Goal: Task Accomplishment & Management: Manage account settings

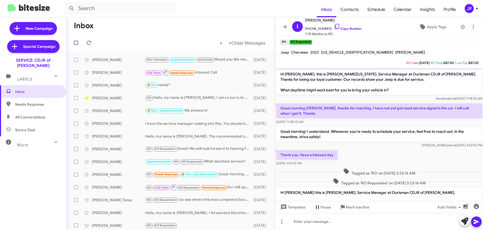
scroll to position [78, 0]
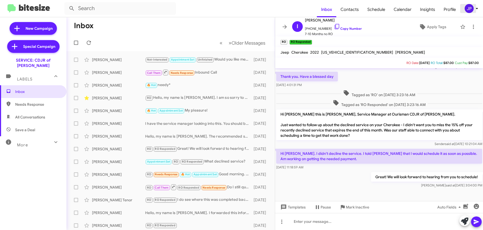
click at [470, 11] on div "JP" at bounding box center [468, 8] width 9 height 9
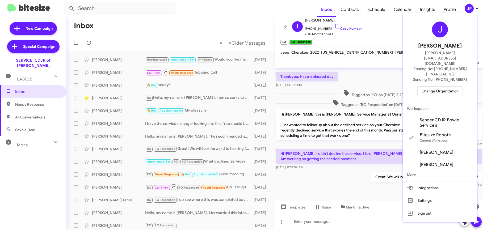
click at [456, 87] on span "Change Organization" at bounding box center [439, 91] width 37 height 9
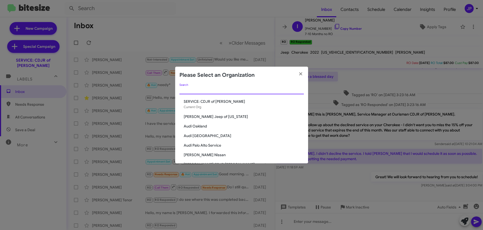
click at [298, 90] on input "Search" at bounding box center [241, 90] width 124 height 4
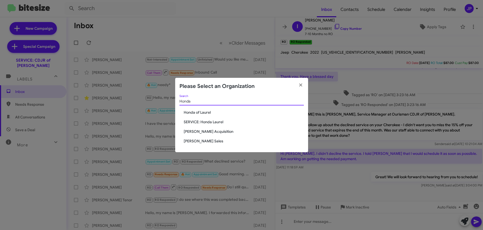
type input "Honda"
click at [198, 113] on span "Honda of Laurel" at bounding box center [244, 112] width 120 height 5
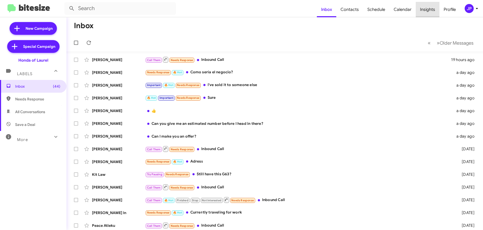
click at [430, 12] on span "Insights" at bounding box center [428, 9] width 24 height 15
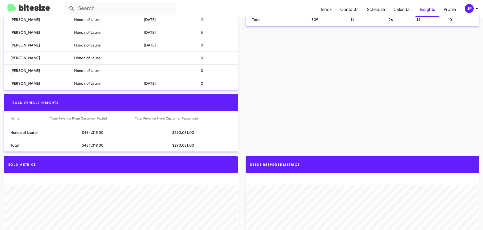
scroll to position [263, 0]
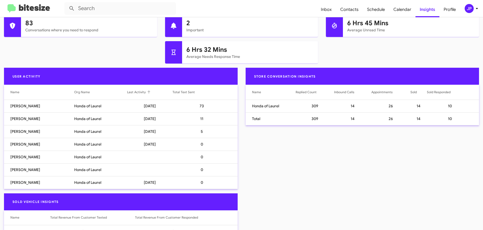
click at [133, 93] on div "Last Activity" at bounding box center [136, 92] width 19 height 5
click at [139, 93] on div "Last Activity" at bounding box center [136, 92] width 19 height 5
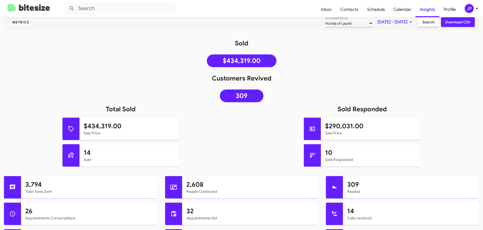
scroll to position [0, 0]
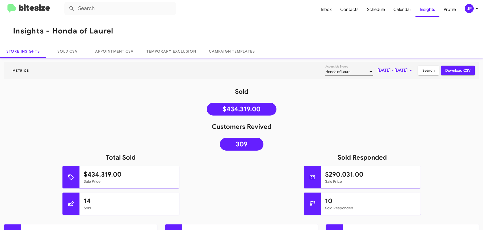
click at [396, 67] on span "[DATE] - [DATE]" at bounding box center [395, 71] width 36 height 10
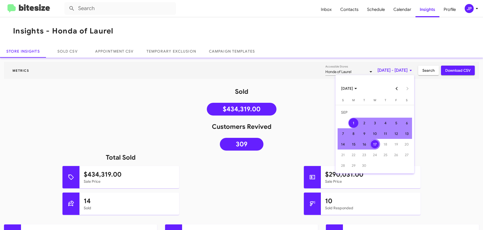
click at [393, 86] on button "Previous month" at bounding box center [396, 88] width 11 height 11
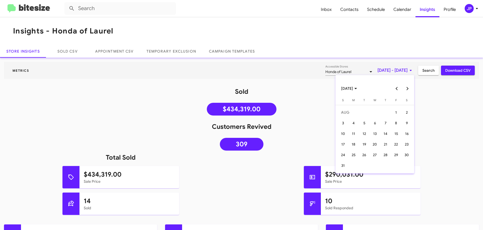
click at [465, 8] on div at bounding box center [241, 115] width 483 height 230
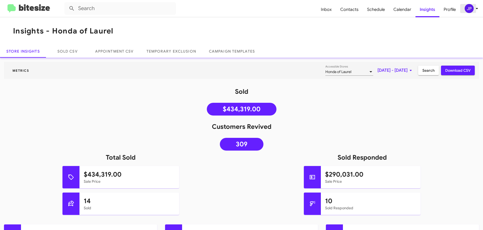
click at [467, 11] on div "JP" at bounding box center [468, 8] width 9 height 9
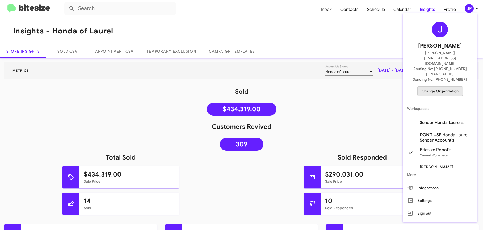
click at [449, 87] on span "Change Organization" at bounding box center [439, 91] width 37 height 9
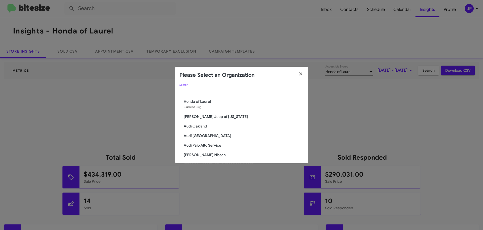
click at [238, 90] on input "Search" at bounding box center [241, 90] width 124 height 4
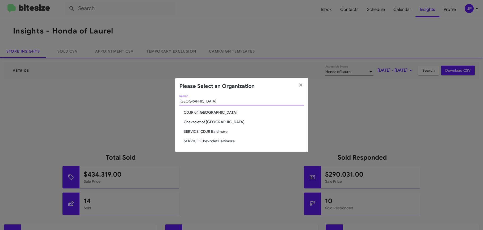
type input "baltimore"
click at [215, 120] on span "Chevrolet of [GEOGRAPHIC_DATA]" at bounding box center [244, 121] width 120 height 5
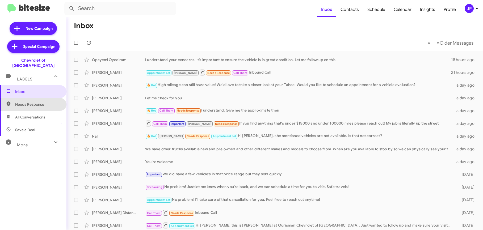
click at [43, 102] on span "Needs Response" at bounding box center [37, 104] width 45 height 5
type input "in:needs-response"
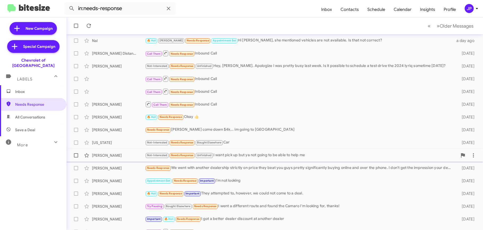
scroll to position [78, 0]
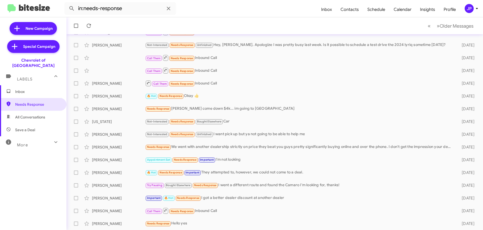
click at [469, 8] on div "JP" at bounding box center [468, 8] width 9 height 9
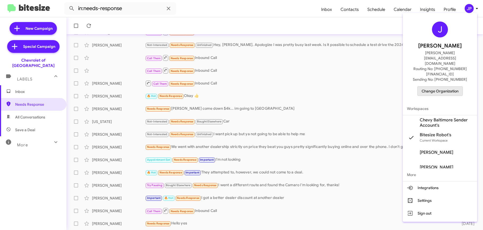
click at [432, 87] on span "Change Organization" at bounding box center [439, 91] width 37 height 9
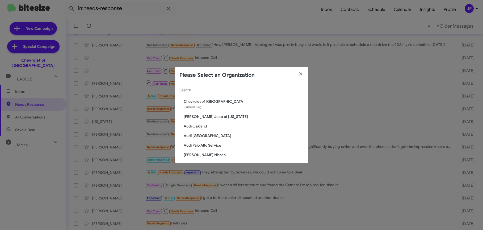
click at [231, 92] on div "Search" at bounding box center [241, 89] width 124 height 10
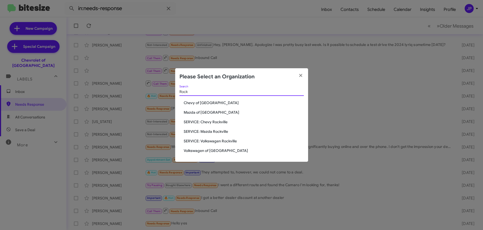
type input "Rock"
click at [202, 153] on span "Volkswagen of [GEOGRAPHIC_DATA]" at bounding box center [244, 150] width 120 height 5
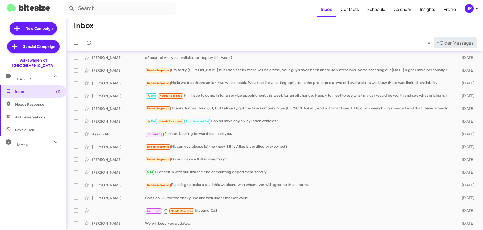
scroll to position [14, 0]
click at [469, 12] on div "JP" at bounding box center [468, 8] width 9 height 9
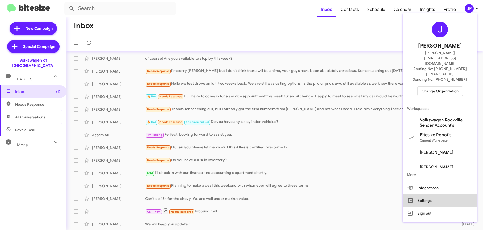
click at [434, 194] on button "Settings" at bounding box center [440, 200] width 74 height 13
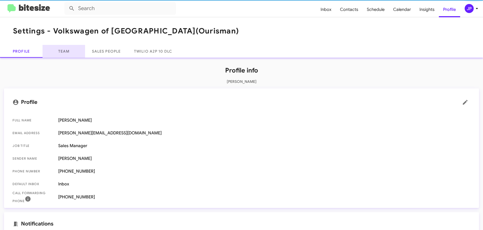
click at [71, 47] on link "Team" at bounding box center [64, 51] width 43 height 13
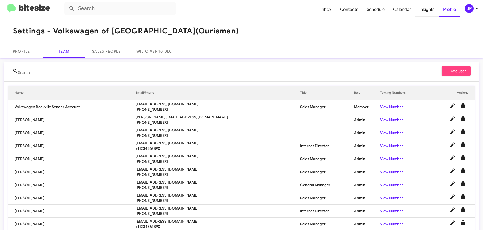
click at [431, 9] on span "Insights" at bounding box center [427, 9] width 24 height 15
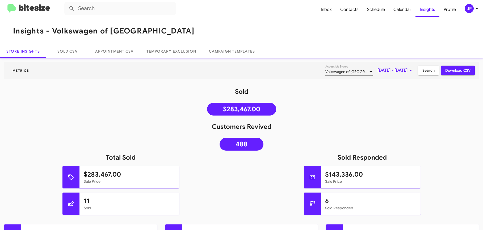
scroll to position [252, 0]
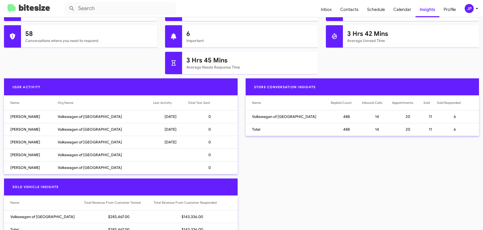
click at [156, 102] on div "Last Activity" at bounding box center [162, 102] width 19 height 5
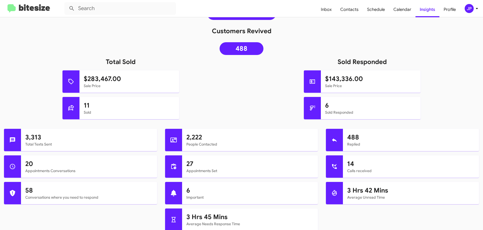
scroll to position [0, 0]
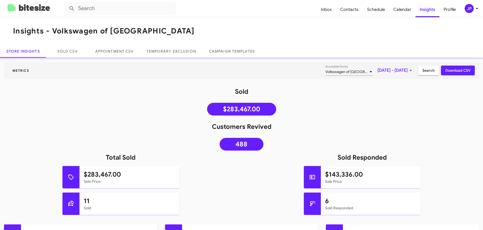
click at [28, 8] on img at bounding box center [28, 8] width 43 height 9
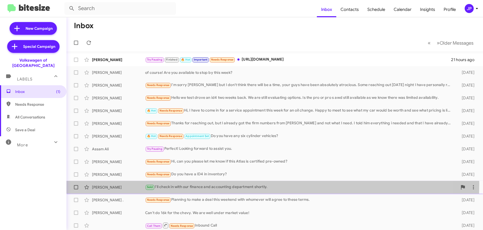
click at [230, 184] on div "Sold I'll check in with our finance and accounting department shortly." at bounding box center [301, 187] width 312 height 6
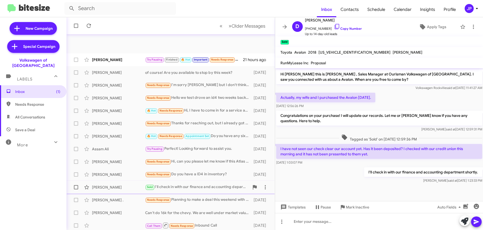
scroll to position [78, 0]
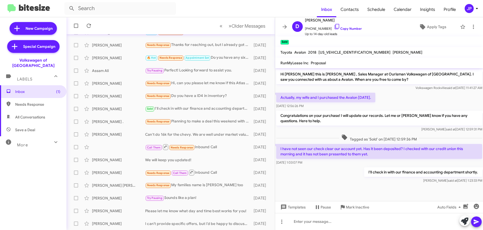
click at [475, 8] on icon at bounding box center [477, 8] width 6 height 6
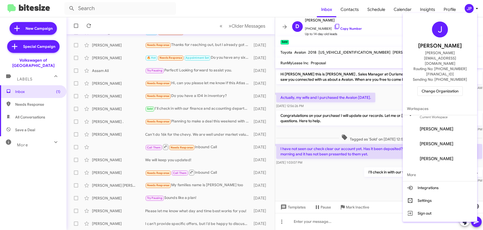
scroll to position [0, 0]
click at [194, 206] on div at bounding box center [241, 115] width 483 height 230
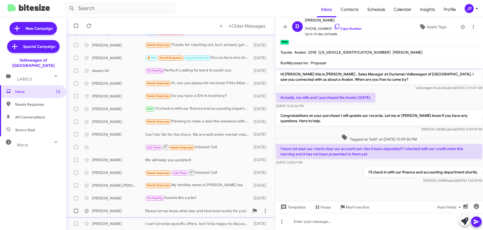
click at [193, 208] on div "Please let me know what day and time best works for you!" at bounding box center [197, 210] width 104 height 5
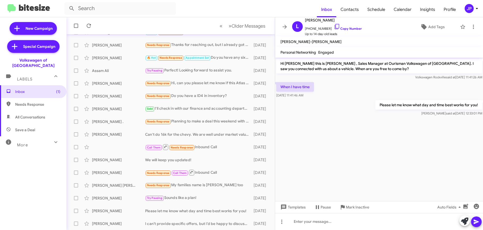
click at [461, 12] on button "JP" at bounding box center [468, 8] width 17 height 9
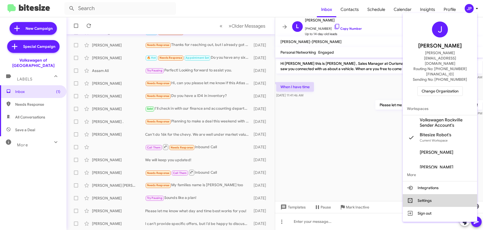
click at [437, 194] on button "Settings" at bounding box center [440, 200] width 74 height 13
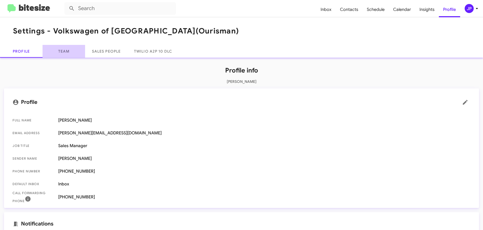
click at [72, 56] on link "Team" at bounding box center [64, 51] width 43 height 13
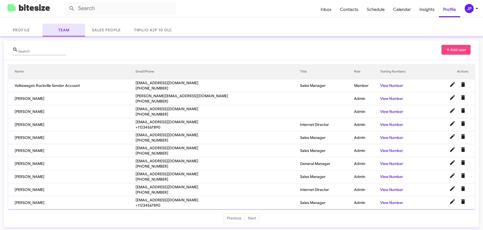
scroll to position [23, 0]
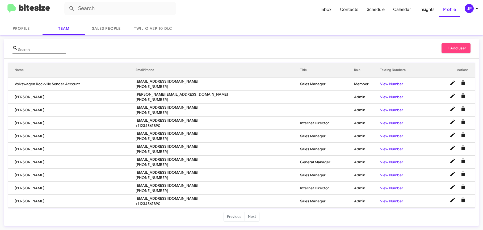
click at [42, 10] on img at bounding box center [28, 8] width 43 height 9
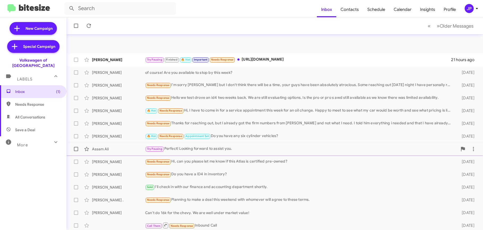
scroll to position [78, 0]
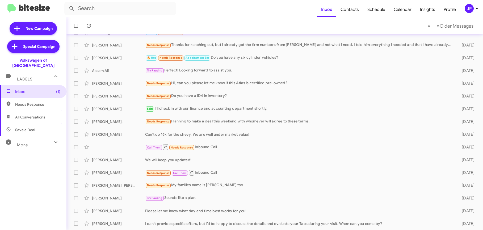
click at [472, 9] on div "JP" at bounding box center [468, 8] width 9 height 9
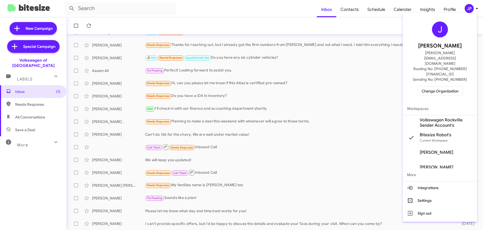
click at [446, 87] on span "Change Organization" at bounding box center [439, 91] width 37 height 9
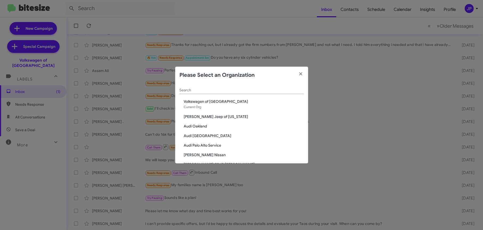
click at [254, 90] on input "Search" at bounding box center [241, 90] width 124 height 4
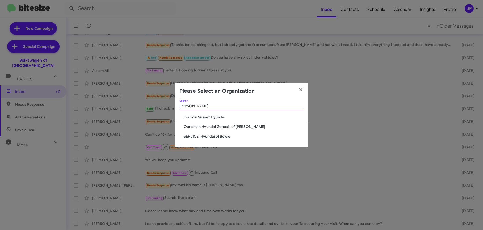
type input "hyun"
click at [229, 125] on span "Ourisman Hyundai Genesis of [PERSON_NAME]" at bounding box center [244, 126] width 120 height 5
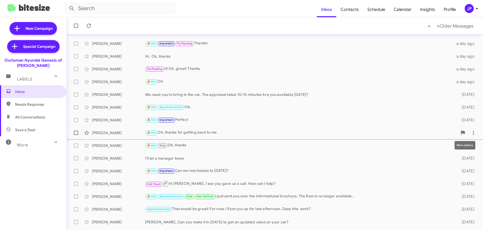
scroll to position [43, 0]
click at [219, 57] on div "Hi, Ok, thanks" at bounding box center [301, 55] width 312 height 5
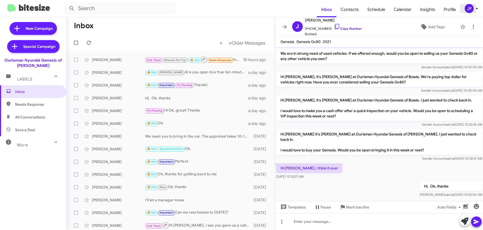
click at [469, 9] on div "JP" at bounding box center [468, 8] width 9 height 9
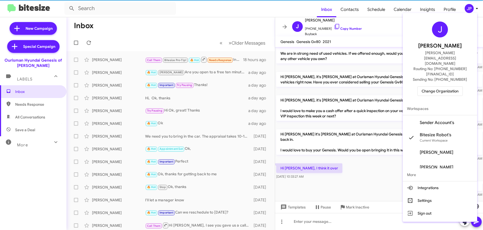
click at [451, 87] on span "Change Organization" at bounding box center [439, 91] width 37 height 9
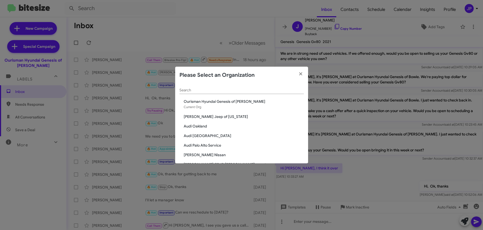
click at [239, 95] on div "Search" at bounding box center [241, 91] width 124 height 15
click at [243, 93] on div "Search" at bounding box center [241, 89] width 124 height 10
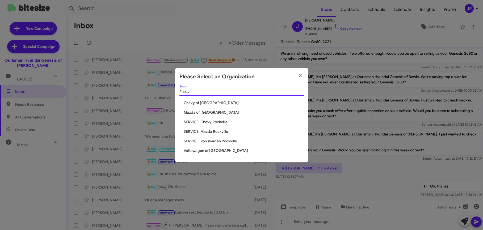
type input "Rockv"
click at [206, 111] on span "Mazda of [GEOGRAPHIC_DATA]" at bounding box center [244, 112] width 120 height 5
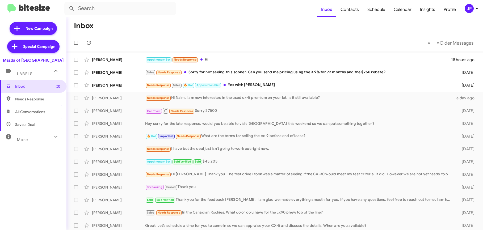
click at [468, 9] on div "JP" at bounding box center [468, 8] width 9 height 9
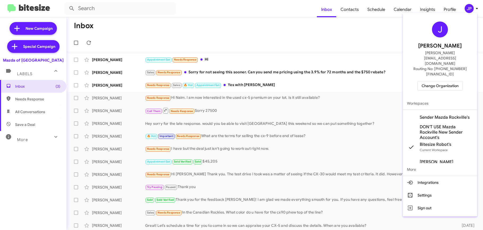
click at [457, 81] on span "Change Organization" at bounding box center [439, 85] width 37 height 9
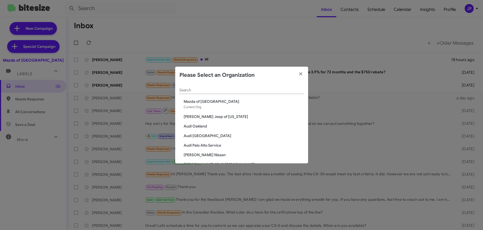
click at [299, 32] on modal-container "Please Select an Organization Search Mazda of Rockville Current Org Adams Jeep …" at bounding box center [241, 115] width 483 height 230
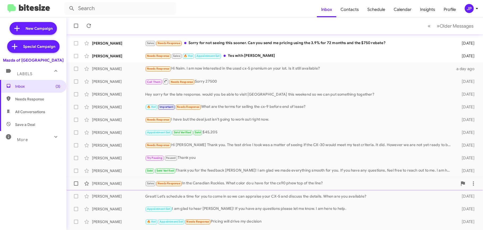
scroll to position [78, 0]
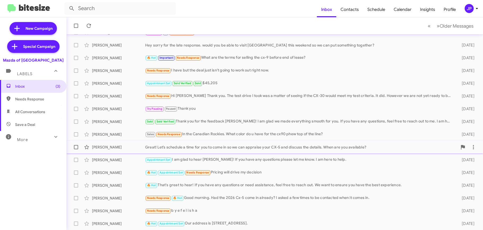
click at [319, 142] on div "Ian Parker Great! Let’s schedule a time for you to come in so we can appraise y…" at bounding box center [275, 147] width 408 height 11
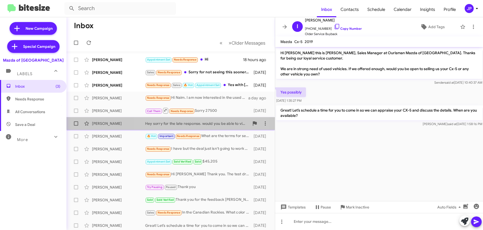
click at [193, 119] on div "Shiquita Cabell Hey sorry for the late response. would you be able to visit us …" at bounding box center [171, 123] width 200 height 11
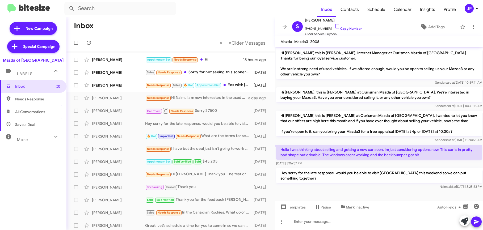
click at [471, 12] on span "JP" at bounding box center [472, 8] width 16 height 9
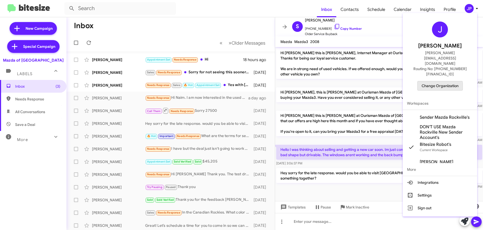
click at [437, 81] on span "Change Organization" at bounding box center [439, 85] width 37 height 9
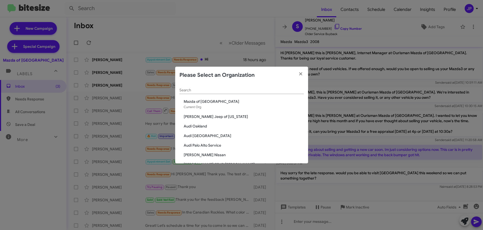
click at [253, 94] on div "Search" at bounding box center [241, 91] width 124 height 15
click at [254, 92] on input "Search" at bounding box center [241, 90] width 124 height 4
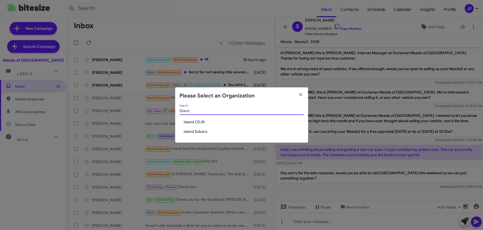
type input "ISland"
click at [210, 131] on span "Island Subaru" at bounding box center [244, 131] width 120 height 5
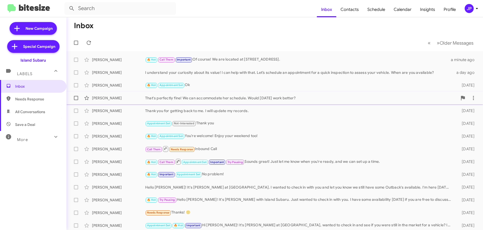
click at [270, 97] on div "That's perfectly fine! We can accommodate her schedule. Would [DATE] work bette…" at bounding box center [301, 97] width 312 height 5
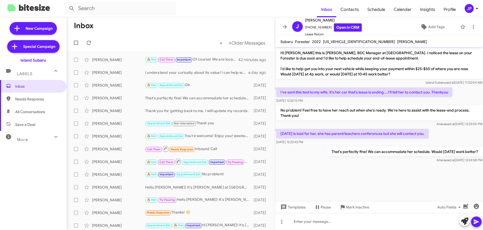
click at [28, 134] on div "More" at bounding box center [27, 138] width 47 height 10
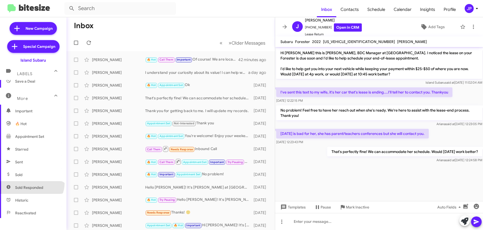
click at [31, 183] on span "Sold Responded" at bounding box center [33, 187] width 66 height 13
type input "in:sold-verified"
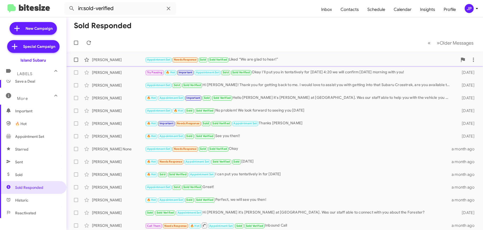
click at [266, 62] on div "Appointment Set Needs Response Sold Sold Verified Liked “We are glad to hear!”" at bounding box center [301, 60] width 312 height 6
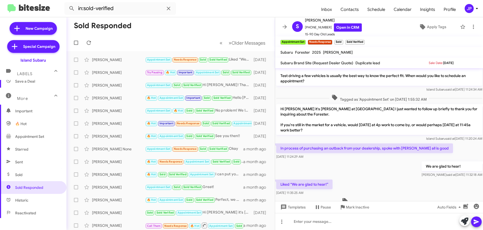
scroll to position [404, 0]
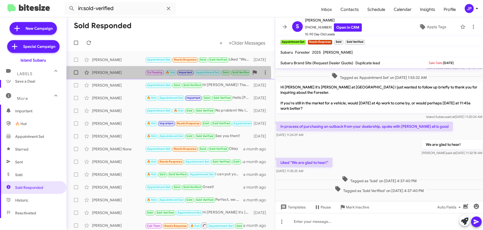
click at [134, 76] on div "[PERSON_NAME] Try Pausing 🔥 Hot Important Appointment Set Sold Sold Verified Ok…" at bounding box center [171, 72] width 200 height 11
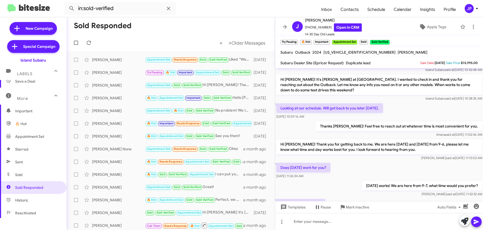
scroll to position [24, 0]
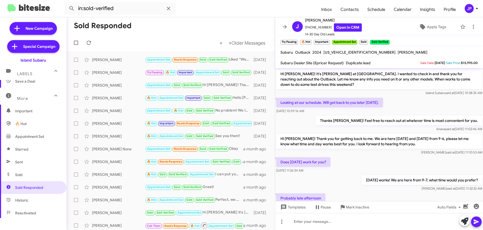
click at [472, 7] on div "JP" at bounding box center [468, 8] width 9 height 9
click at [472, 9] on div "JP" at bounding box center [468, 8] width 9 height 9
click at [473, 9] on div "JP" at bounding box center [468, 8] width 9 height 9
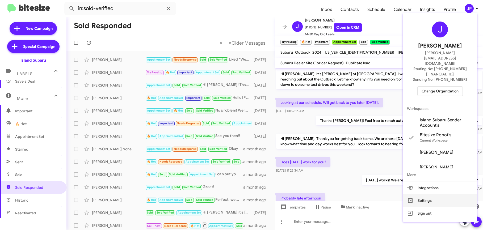
click at [427, 194] on button "Settings" at bounding box center [440, 200] width 74 height 13
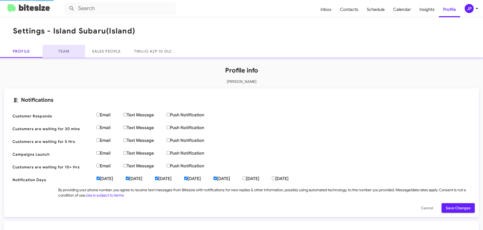
click at [60, 53] on link "Team" at bounding box center [64, 51] width 43 height 13
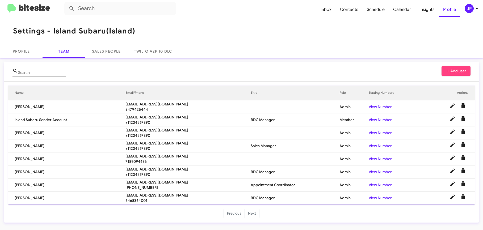
click at [159, 196] on span "smiranda@myislandsubaru.com" at bounding box center [187, 195] width 125 height 5
copy span "smiranda@myislandsubaru.com"
click at [39, 8] on img at bounding box center [28, 8] width 43 height 9
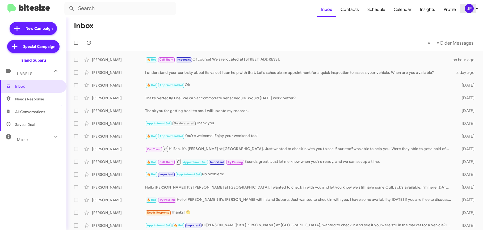
click at [472, 10] on div "JP" at bounding box center [468, 8] width 9 height 9
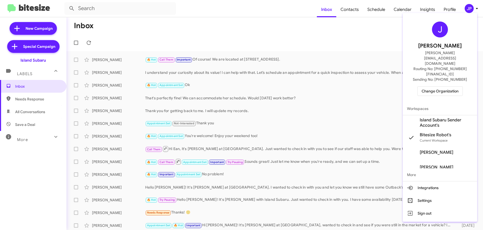
click at [447, 87] on span "Change Organization" at bounding box center [439, 91] width 37 height 9
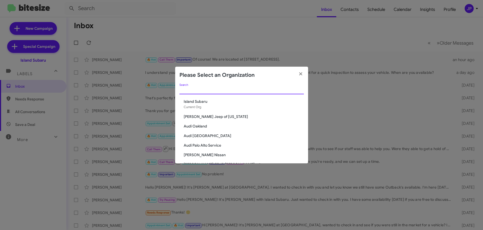
click at [257, 92] on input "Search" at bounding box center [241, 90] width 124 height 4
type input "t"
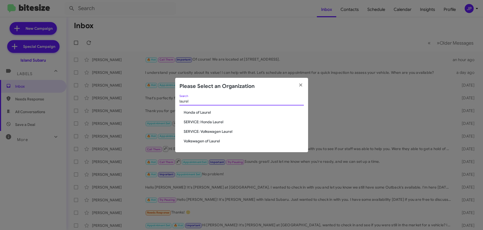
type input "laurel"
click at [211, 137] on div "laurel Search Honda of Laurel SERVICE: Honda Laurel SERVICE: Volkswagen Laurel …" at bounding box center [241, 124] width 133 height 58
click at [209, 141] on span "Volkswagen of Laurel" at bounding box center [244, 140] width 120 height 5
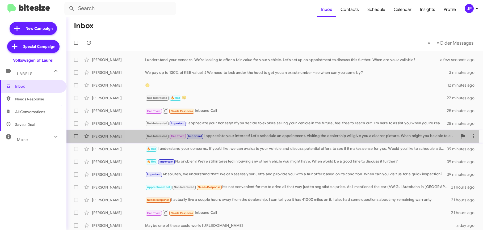
click at [268, 131] on div "Bob James Not-Interested Call Them Important I appreciate your interest! Let's …" at bounding box center [275, 136] width 408 height 11
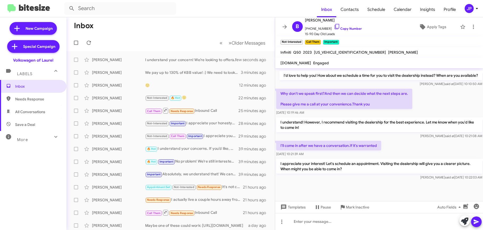
scroll to position [283, 0]
click at [470, 7] on div "JP" at bounding box center [468, 8] width 9 height 9
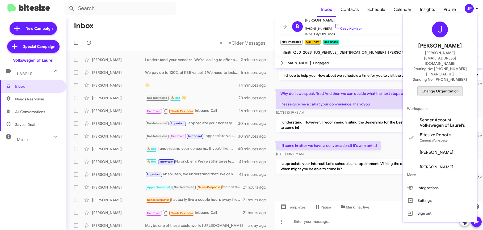
click at [454, 87] on span "Change Organization" at bounding box center [439, 91] width 37 height 9
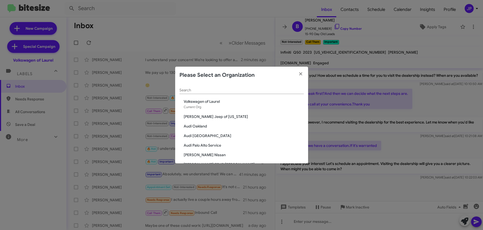
click at [269, 91] on input "Search" at bounding box center [241, 90] width 124 height 4
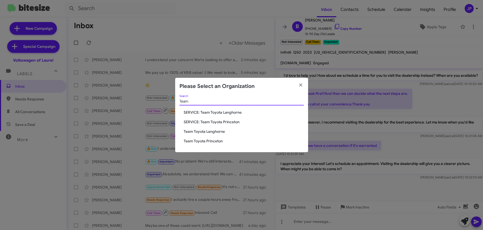
type input "Team"
click at [217, 132] on span "Team Toyota Langhorne" at bounding box center [244, 131] width 120 height 5
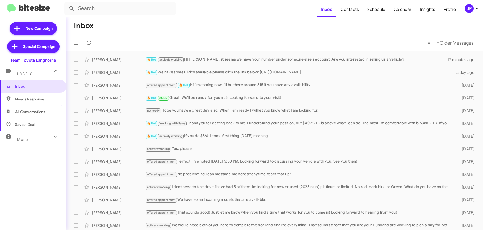
click at [40, 116] on span "All Conversations" at bounding box center [33, 111] width 66 height 13
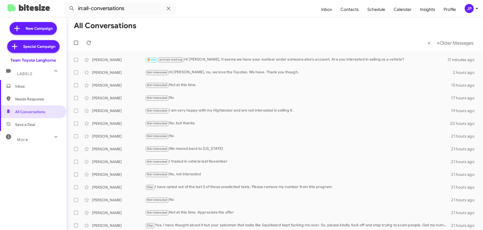
click at [43, 98] on span "Needs Response" at bounding box center [37, 98] width 45 height 5
type input "in:needs-response"
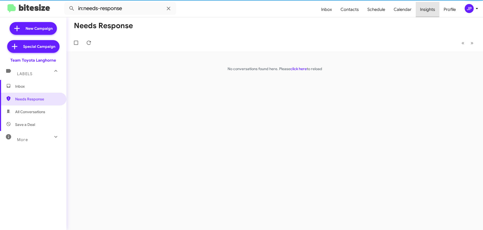
drag, startPoint x: 425, startPoint y: 8, endPoint x: 424, endPoint y: 14, distance: 5.9
click at [425, 8] on span "Insights" at bounding box center [428, 9] width 24 height 15
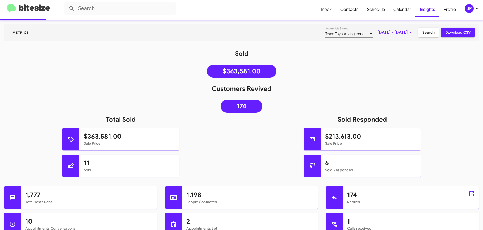
scroll to position [39, 0]
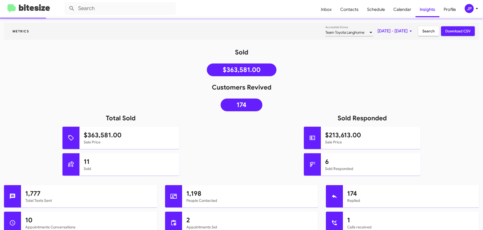
click at [468, 13] on mat-toolbar "Inbox Contacts Schedule Calendar Insights Profile JP" at bounding box center [241, 8] width 483 height 17
click at [469, 11] on div "JP" at bounding box center [468, 8] width 9 height 9
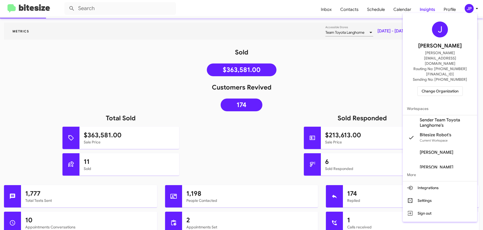
click at [453, 87] on span "Change Organization" at bounding box center [439, 91] width 37 height 9
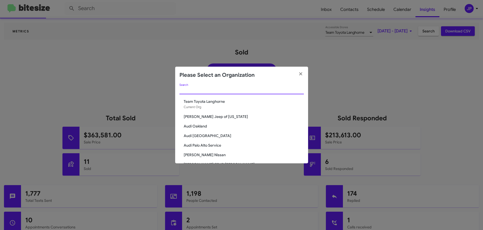
click at [269, 90] on input "Search" at bounding box center [241, 90] width 124 height 4
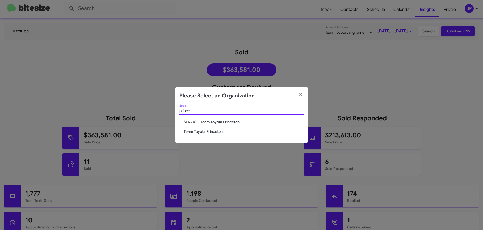
type input "prince"
click at [212, 130] on span "Team Toyota Princeton" at bounding box center [244, 131] width 120 height 5
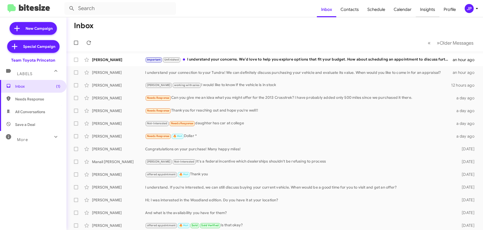
click at [427, 7] on span "Insights" at bounding box center [428, 9] width 24 height 15
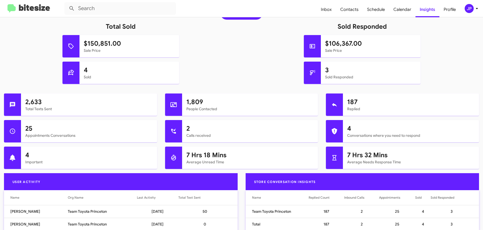
scroll to position [254, 0]
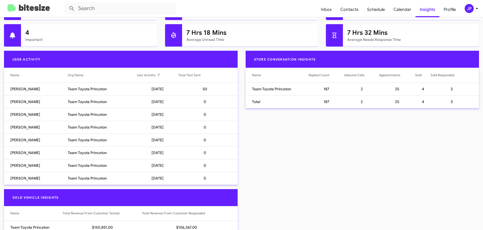
click at [143, 76] on div "Last Activity" at bounding box center [146, 75] width 19 height 5
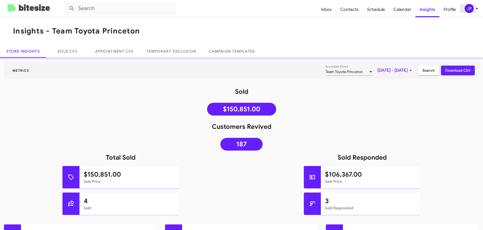
click at [475, 8] on icon at bounding box center [477, 8] width 6 height 6
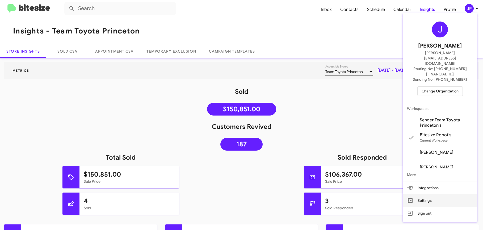
click at [433, 194] on button "Settings" at bounding box center [440, 200] width 74 height 13
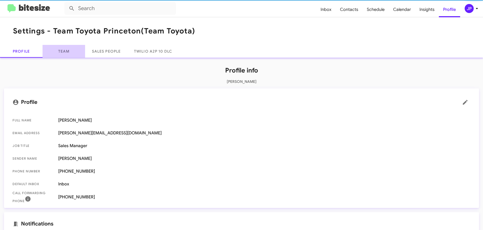
click at [84, 49] on link "Team" at bounding box center [64, 51] width 43 height 13
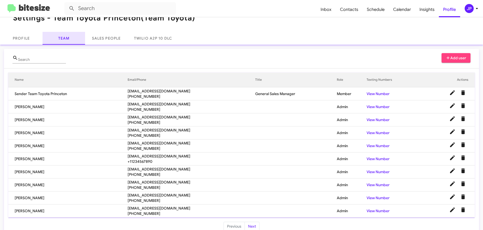
scroll to position [23, 0]
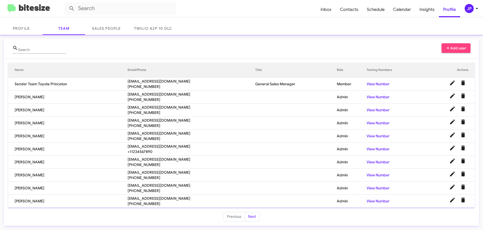
click at [30, 8] on img at bounding box center [28, 8] width 43 height 9
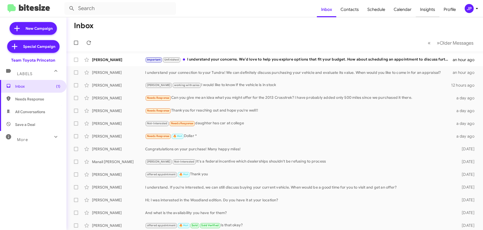
click at [421, 12] on span "Insights" at bounding box center [428, 9] width 24 height 15
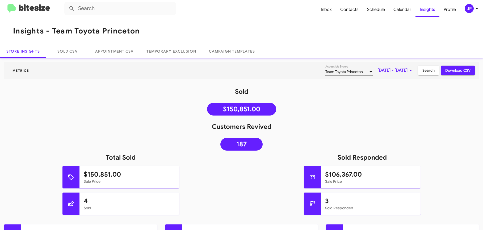
click at [462, 6] on button "JP" at bounding box center [468, 8] width 17 height 9
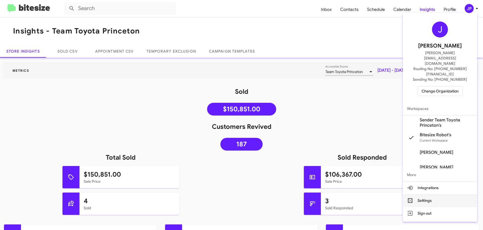
click at [429, 194] on button "Settings" at bounding box center [440, 200] width 74 height 13
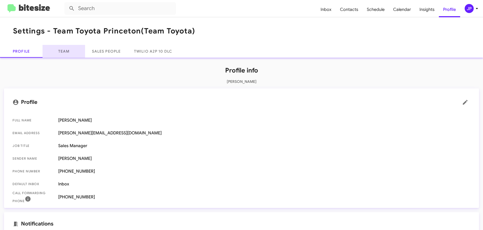
click at [67, 53] on link "Team" at bounding box center [64, 51] width 43 height 13
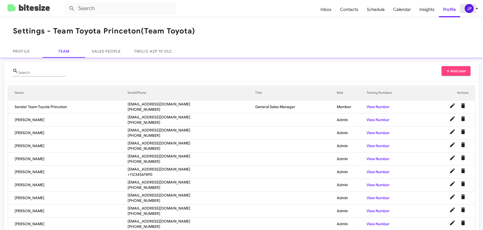
click at [468, 3] on mat-toolbar "Inbox Contacts Schedule Calendar Insights Profile JP" at bounding box center [241, 8] width 483 height 17
click at [475, 12] on span "JP" at bounding box center [472, 8] width 16 height 9
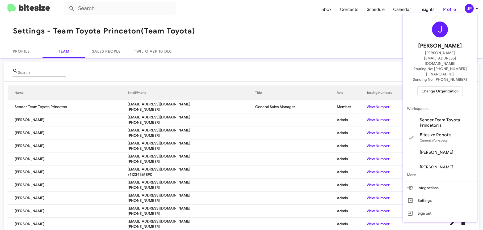
click at [428, 87] on span "Change Organization" at bounding box center [439, 91] width 37 height 9
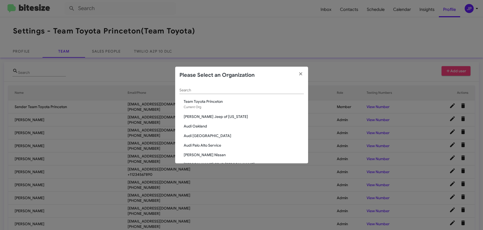
click at [259, 96] on div "Search" at bounding box center [241, 91] width 124 height 15
click at [260, 91] on input "Search" at bounding box center [241, 90] width 124 height 4
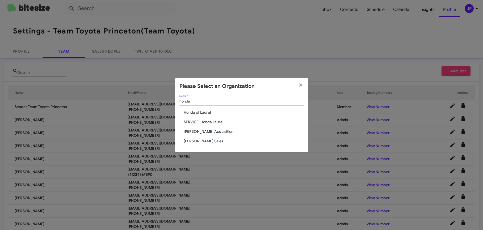
type input "honda"
click at [213, 124] on span "SERVICE: Honda Laurel" at bounding box center [244, 121] width 120 height 5
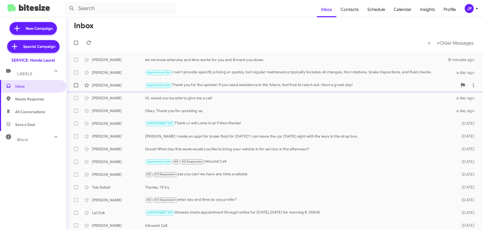
click at [187, 88] on div "Appointment Set Thank you for the update! If you need assistance in the future,…" at bounding box center [301, 85] width 312 height 6
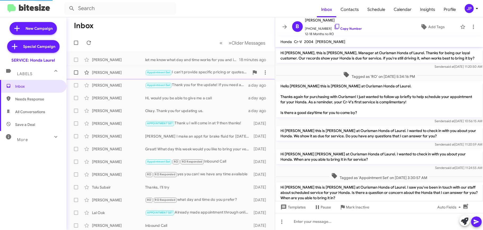
scroll to position [144, 0]
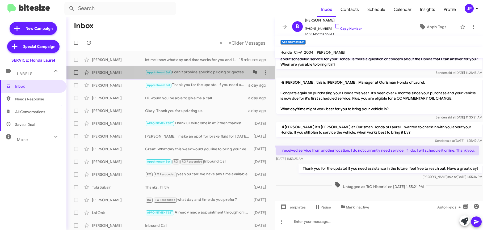
click at [201, 68] on div "[PERSON_NAME] Appointment Set I can't provide specific pricing or quotes, but r…" at bounding box center [171, 72] width 200 height 11
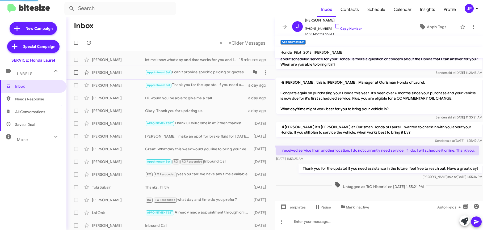
scroll to position [46, 0]
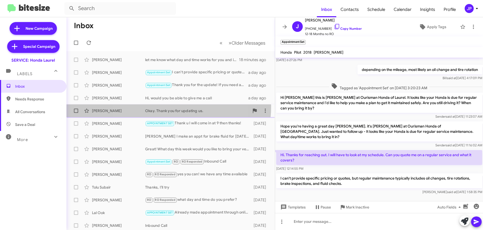
click at [158, 107] on div "Sherita Dorsey Okay. Thank you for updating us. a day ago" at bounding box center [171, 110] width 200 height 11
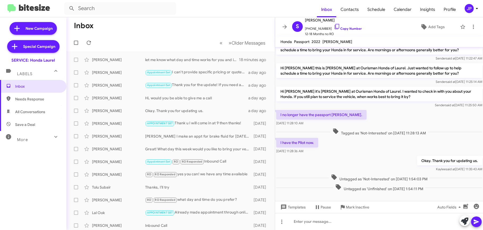
scroll to position [172, 0]
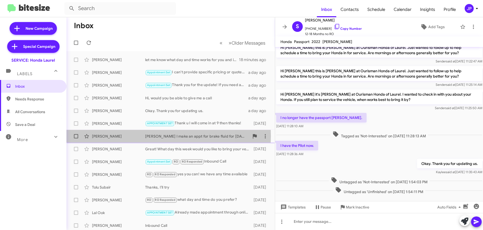
click at [151, 136] on div "Robert Can I make an appt for brake fluid for Monday? I can leave the car Sunda…" at bounding box center [197, 136] width 104 height 5
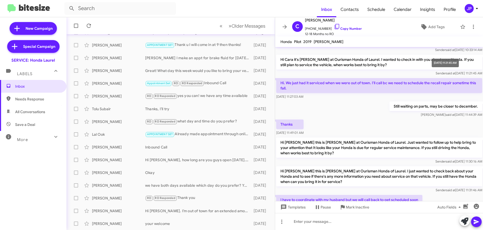
scroll to position [28, 0]
click at [472, 10] on div "JP" at bounding box center [468, 8] width 9 height 9
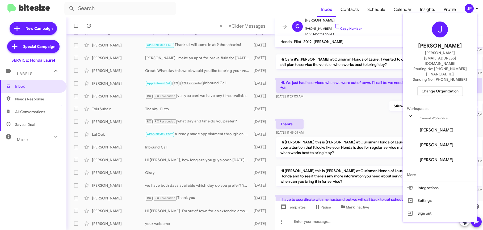
scroll to position [0, 0]
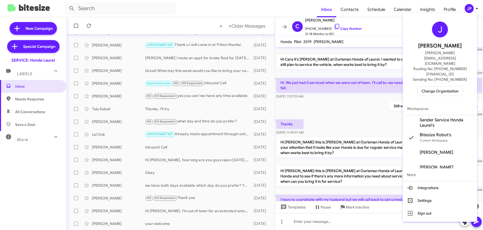
click at [211, 84] on div at bounding box center [241, 115] width 483 height 230
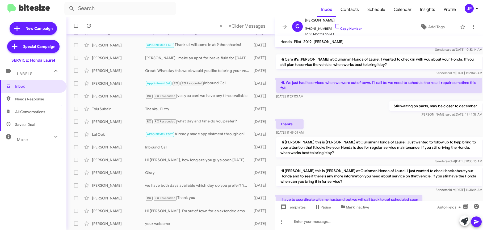
click at [463, 10] on button "JP" at bounding box center [468, 8] width 17 height 9
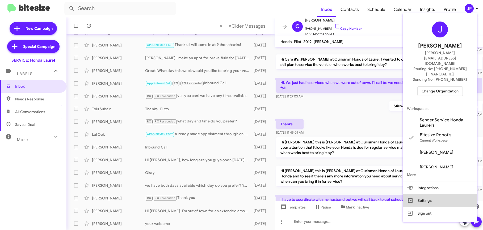
click at [435, 194] on button "Settings" at bounding box center [440, 200] width 74 height 13
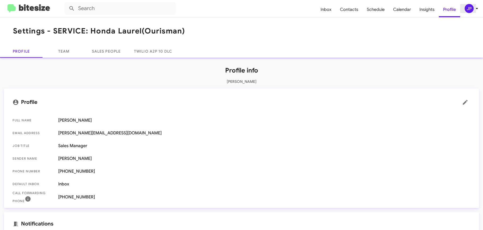
click at [467, 11] on div "JP" at bounding box center [468, 8] width 9 height 9
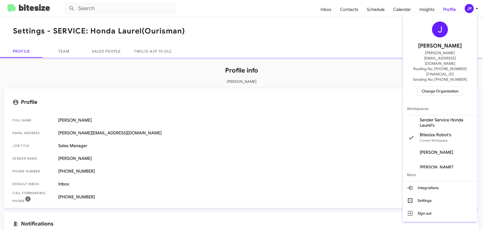
click at [446, 87] on span "Change Organization" at bounding box center [439, 91] width 37 height 9
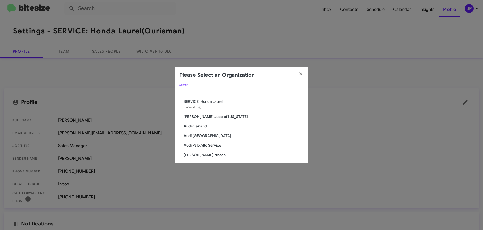
click at [257, 90] on input "Search" at bounding box center [241, 90] width 124 height 4
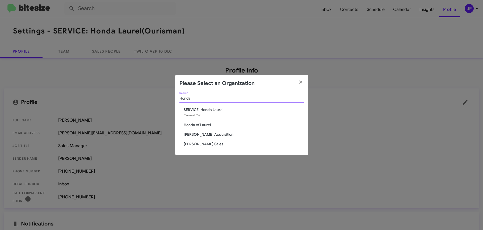
type input "Honda"
click at [206, 122] on span "Honda of Laurel" at bounding box center [244, 124] width 120 height 5
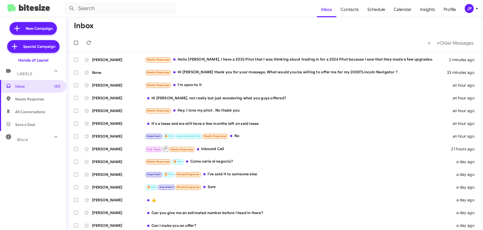
click at [465, 10] on div "JP" at bounding box center [468, 8] width 9 height 9
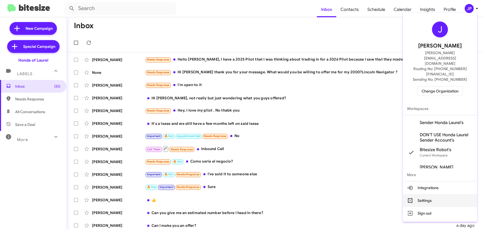
click at [438, 194] on button "Settings" at bounding box center [440, 200] width 74 height 13
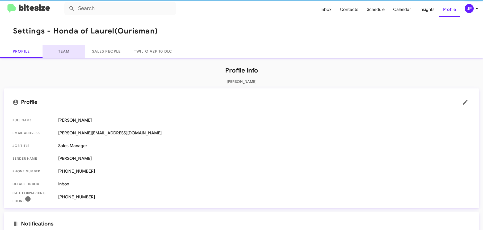
click at [69, 53] on link "Team" at bounding box center [64, 51] width 43 height 13
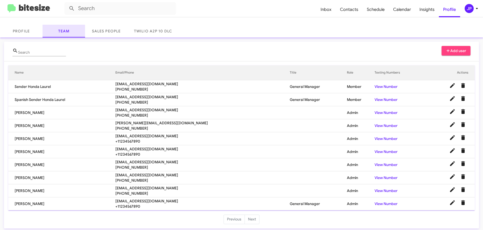
scroll to position [23, 0]
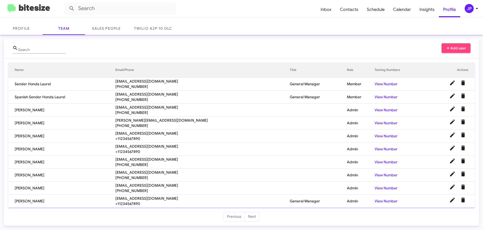
click at [41, 202] on td "[PERSON_NAME]" at bounding box center [61, 201] width 107 height 13
drag, startPoint x: 43, startPoint y: 201, endPoint x: 16, endPoint y: 200, distance: 27.6
click at [16, 200] on td "[PERSON_NAME]" at bounding box center [61, 201] width 107 height 13
copy td "[PERSON_NAME]"
click at [465, 10] on div "JP" at bounding box center [468, 8] width 9 height 9
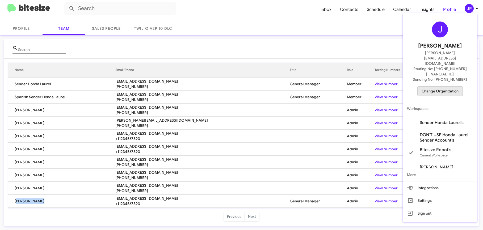
click at [449, 87] on span "Change Organization" at bounding box center [439, 91] width 37 height 9
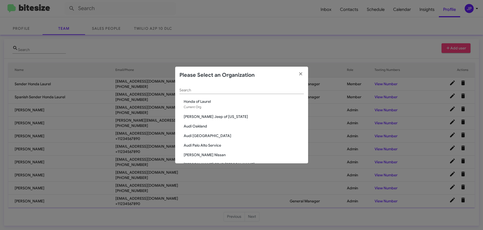
click at [208, 87] on div "Search" at bounding box center [241, 89] width 124 height 10
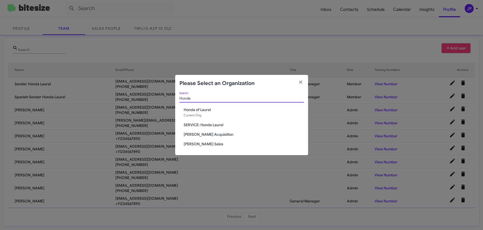
type input "Honda"
click at [193, 126] on span "SERVICE: Honda Laurel" at bounding box center [244, 124] width 120 height 5
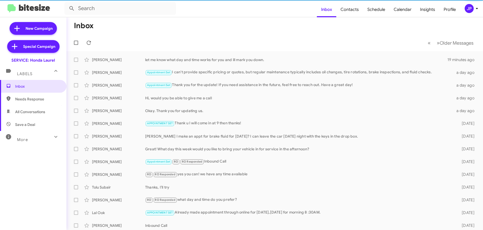
click at [467, 10] on div "JP" at bounding box center [468, 8] width 9 height 9
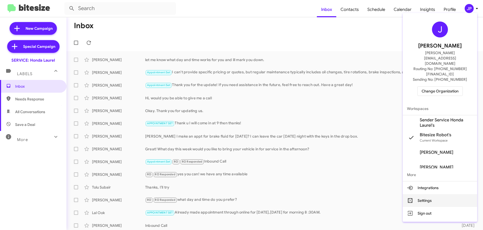
click at [426, 194] on button "Settings" at bounding box center [440, 200] width 74 height 13
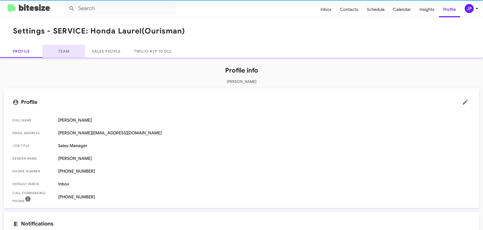
click at [79, 50] on link "Team" at bounding box center [64, 51] width 43 height 13
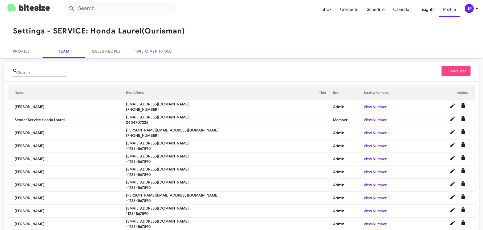
click at [447, 119] on span at bounding box center [452, 119] width 11 height 6
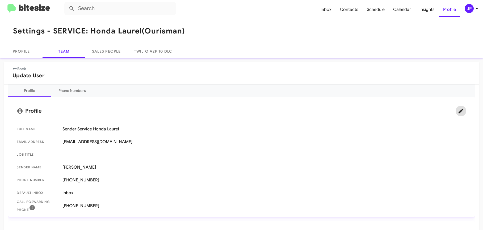
click at [458, 110] on icon at bounding box center [461, 111] width 6 height 6
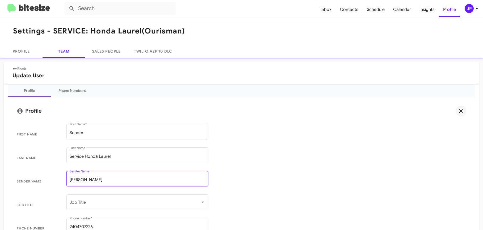
drag, startPoint x: 104, startPoint y: 179, endPoint x: 60, endPoint y: 177, distance: 44.7
click at [60, 177] on span "Sender Name [PERSON_NAME] Sender Name" at bounding box center [241, 182] width 458 height 24
paste input "[PERSON_NAME]"
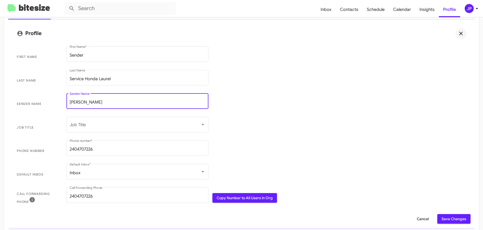
scroll to position [81, 0]
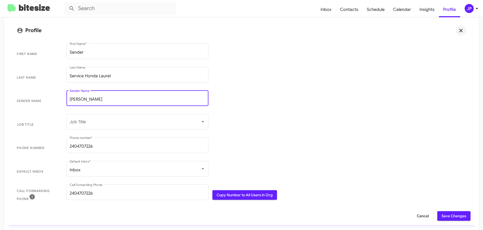
type input "[PERSON_NAME]"
click at [441, 212] on span "Save Changes" at bounding box center [453, 216] width 25 height 10
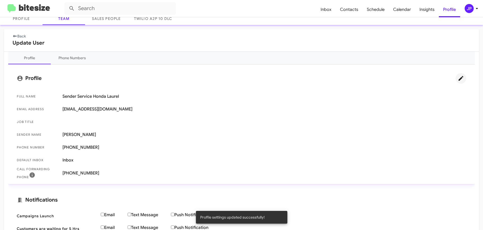
scroll to position [0, 0]
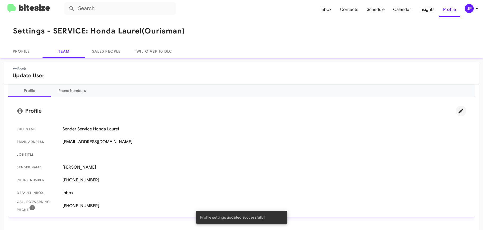
click at [29, 6] on img at bounding box center [28, 8] width 43 height 9
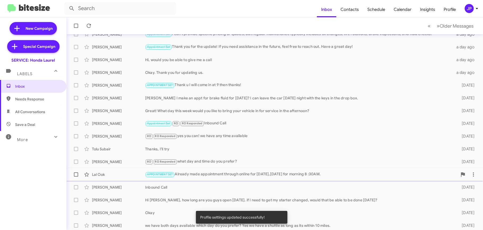
scroll to position [78, 0]
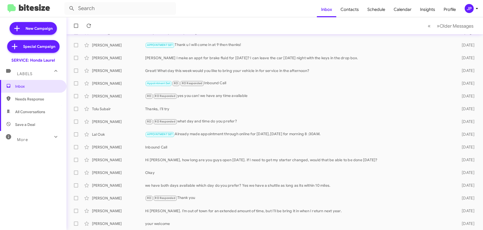
click at [38, 138] on div "More" at bounding box center [27, 138] width 47 height 10
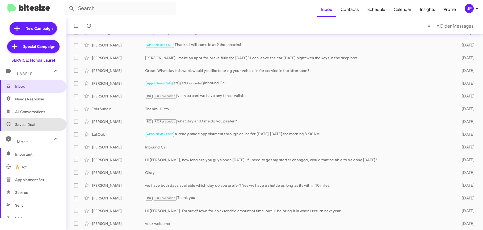
click at [35, 126] on span "Save a Deal" at bounding box center [33, 124] width 66 height 13
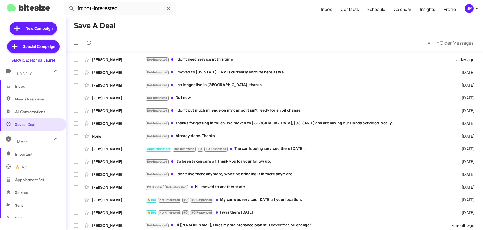
click at [36, 104] on span "Needs Response" at bounding box center [33, 99] width 66 height 13
type input "in:needs-response"
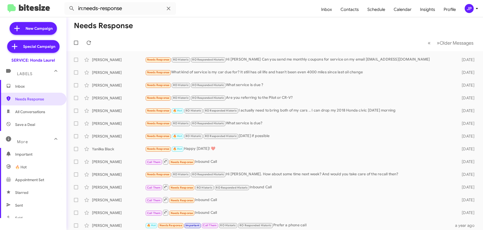
click at [34, 91] on span "Inbox" at bounding box center [33, 86] width 66 height 13
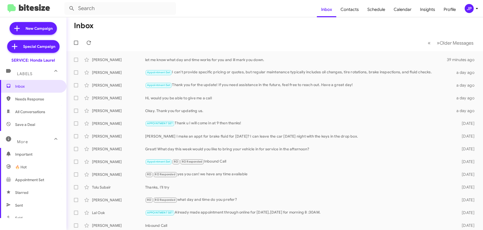
click at [464, 9] on button "JP" at bounding box center [468, 8] width 17 height 9
click at [466, 9] on body "Inbox Contacts Schedule Calendar Insights Profile JP New Campaign Special Campa…" at bounding box center [241, 115] width 483 height 230
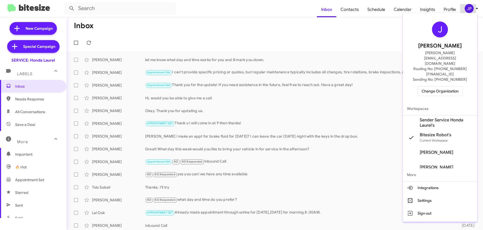
click at [431, 87] on span "Change Organization" at bounding box center [439, 91] width 37 height 9
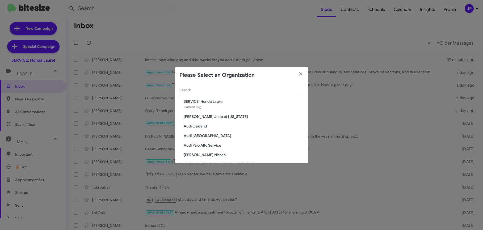
click at [255, 87] on div "Search" at bounding box center [241, 89] width 124 height 10
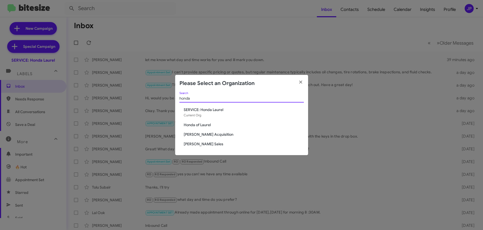
type input "honda"
click at [208, 126] on span "Honda of Laurel" at bounding box center [244, 124] width 120 height 5
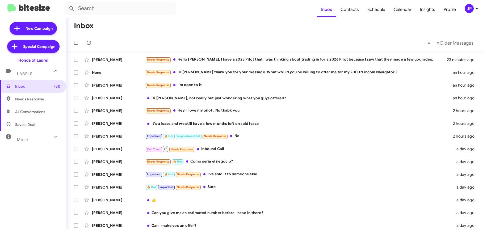
click at [467, 11] on div "JP" at bounding box center [468, 8] width 9 height 9
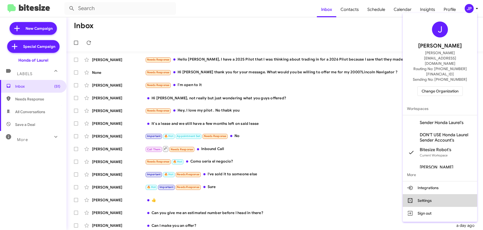
click at [439, 194] on button "Settings" at bounding box center [440, 200] width 74 height 13
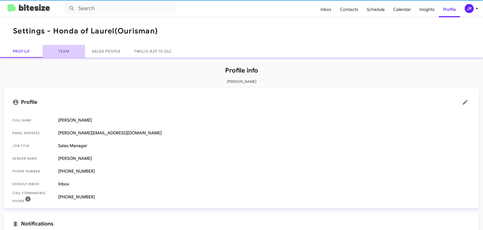
click at [68, 53] on link "Team" at bounding box center [64, 51] width 43 height 13
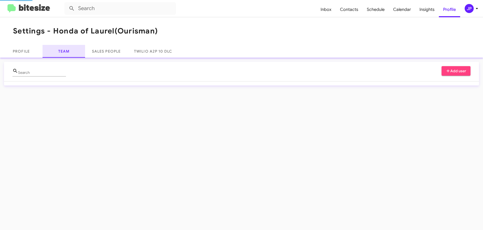
click at [61, 53] on link "Team" at bounding box center [64, 51] width 43 height 13
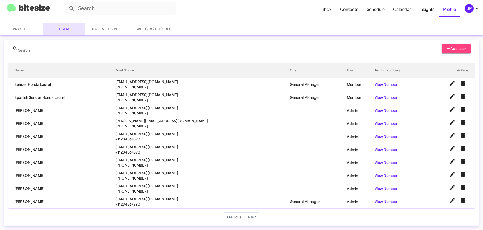
scroll to position [23, 0]
drag, startPoint x: 371, startPoint y: 33, endPoint x: 394, endPoint y: 26, distance: 24.2
click at [371, 33] on div "Profile Team Sales People Twilio A2P 10 DLC" at bounding box center [241, 28] width 483 height 13
click at [423, 132] on td at bounding box center [449, 136] width 52 height 13
click at [461, 135] on icon "Delete User" at bounding box center [463, 135] width 4 height 5
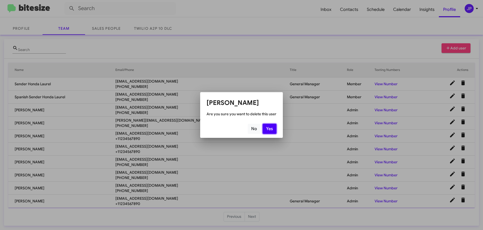
click at [271, 128] on button "Yes" at bounding box center [270, 129] width 14 height 10
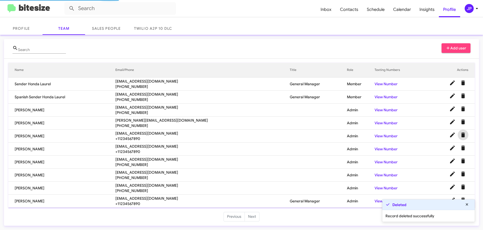
scroll to position [10, 0]
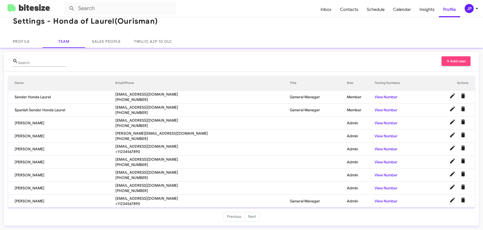
click at [29, 8] on img at bounding box center [28, 8] width 43 height 9
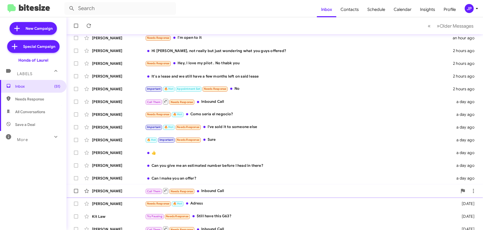
scroll to position [78, 0]
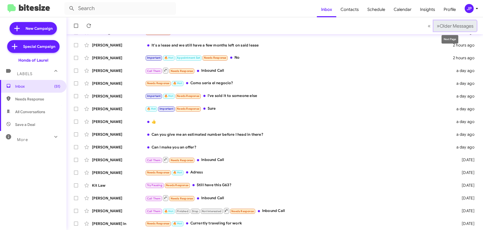
click at [458, 29] on button "» Next Older Messages" at bounding box center [454, 25] width 43 height 11
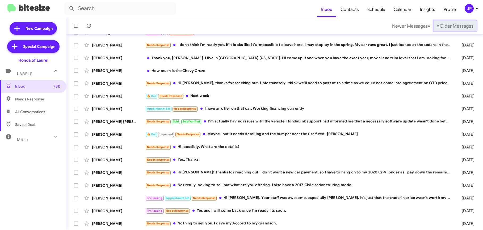
click at [458, 29] on button "» Next Older Messages" at bounding box center [454, 25] width 43 height 11
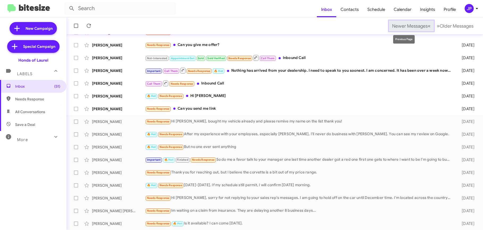
click at [414, 28] on span "Newer Messages" at bounding box center [410, 26] width 36 height 6
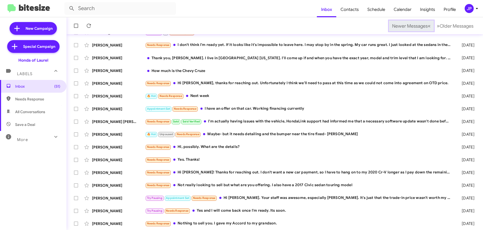
click at [414, 28] on span "Newer Messages" at bounding box center [410, 26] width 36 height 6
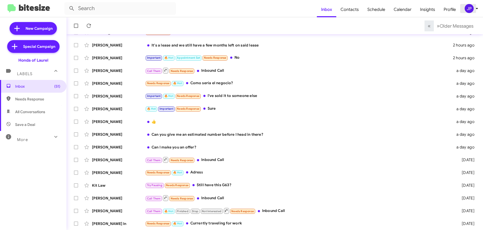
click at [464, 11] on button "JP" at bounding box center [468, 8] width 17 height 9
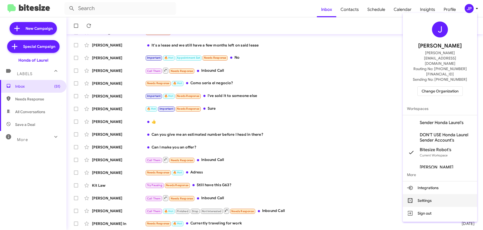
click at [425, 194] on button "Settings" at bounding box center [440, 200] width 74 height 13
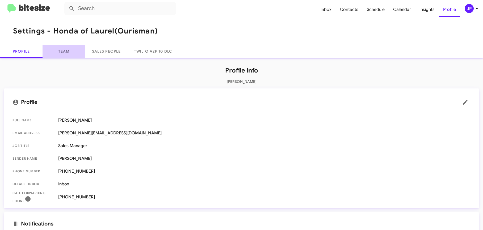
click at [63, 53] on link "Team" at bounding box center [64, 51] width 43 height 13
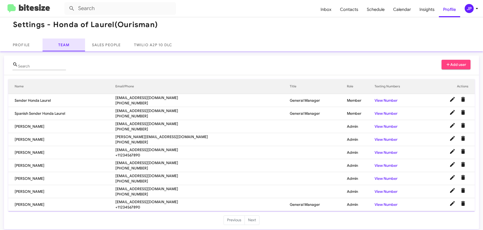
scroll to position [7, 0]
click at [35, 10] on img at bounding box center [28, 8] width 43 height 9
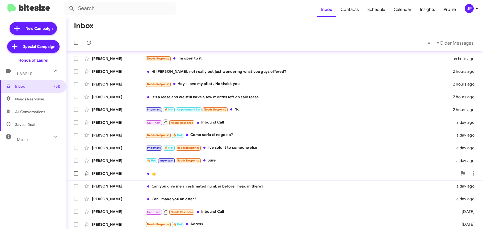
scroll to position [31, 0]
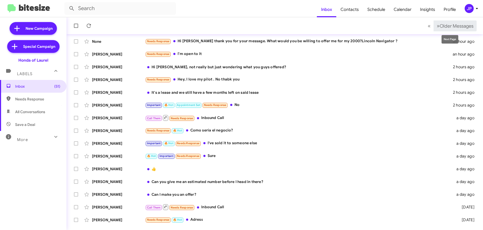
click at [459, 31] on mat-tooltip-component "Next Page" at bounding box center [450, 39] width 24 height 16
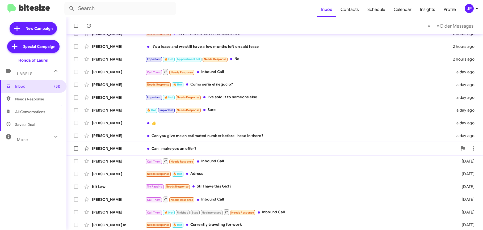
scroll to position [78, 0]
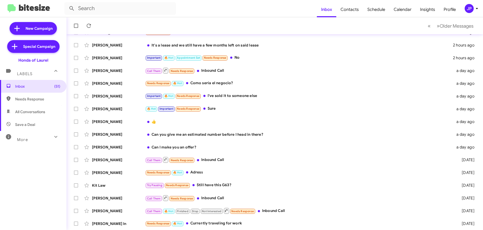
click at [464, 6] on span "JP" at bounding box center [472, 8] width 16 height 9
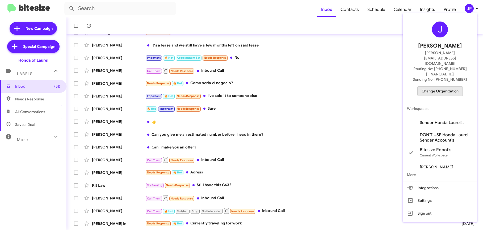
click at [441, 87] on span "Change Organization" at bounding box center [439, 91] width 37 height 9
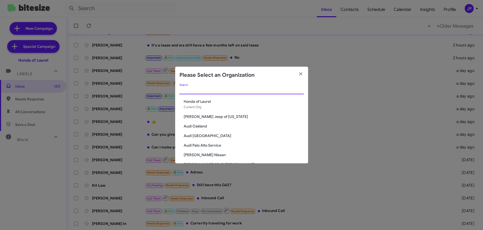
click at [284, 88] on input "Search" at bounding box center [241, 90] width 124 height 4
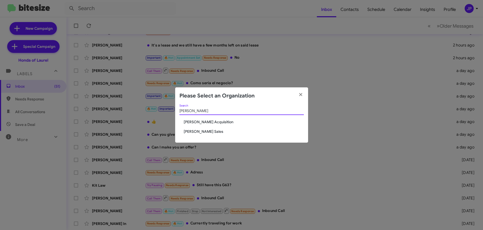
type input "tony"
click at [185, 130] on span "[PERSON_NAME] Sales" at bounding box center [244, 131] width 120 height 5
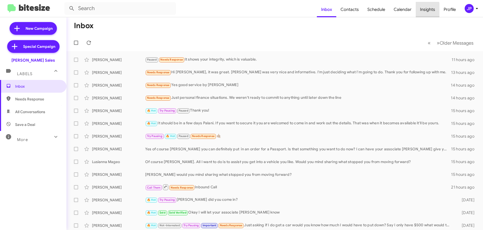
click at [424, 11] on span "Insights" at bounding box center [428, 9] width 24 height 15
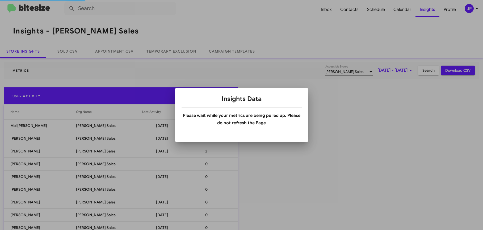
click at [409, 9] on body "Inbox Contacts Schedule Calendar Insights Profile JP Insights - [PERSON_NAME] S…" at bounding box center [241, 115] width 483 height 230
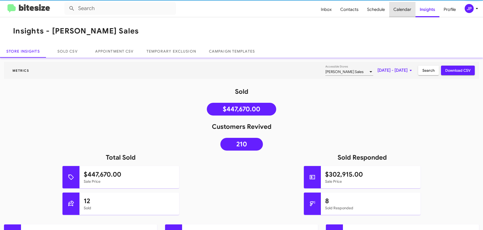
click at [408, 9] on span "Calendar" at bounding box center [402, 9] width 26 height 15
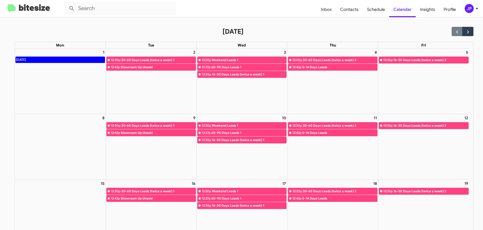
drag, startPoint x: 15, startPoint y: 142, endPoint x: 171, endPoint y: 131, distance: 157.2
click at [15, 142] on div "8" at bounding box center [60, 146] width 91 height 65
click at [3, 178] on full-calendar "September 2025 Mon Tue Wed Thu Fri 1 Labor Day 2 12:30p 30-60 Days Leads (twice…" at bounding box center [236, 198] width 473 height 362
